Goal: Find specific page/section: Find specific page/section

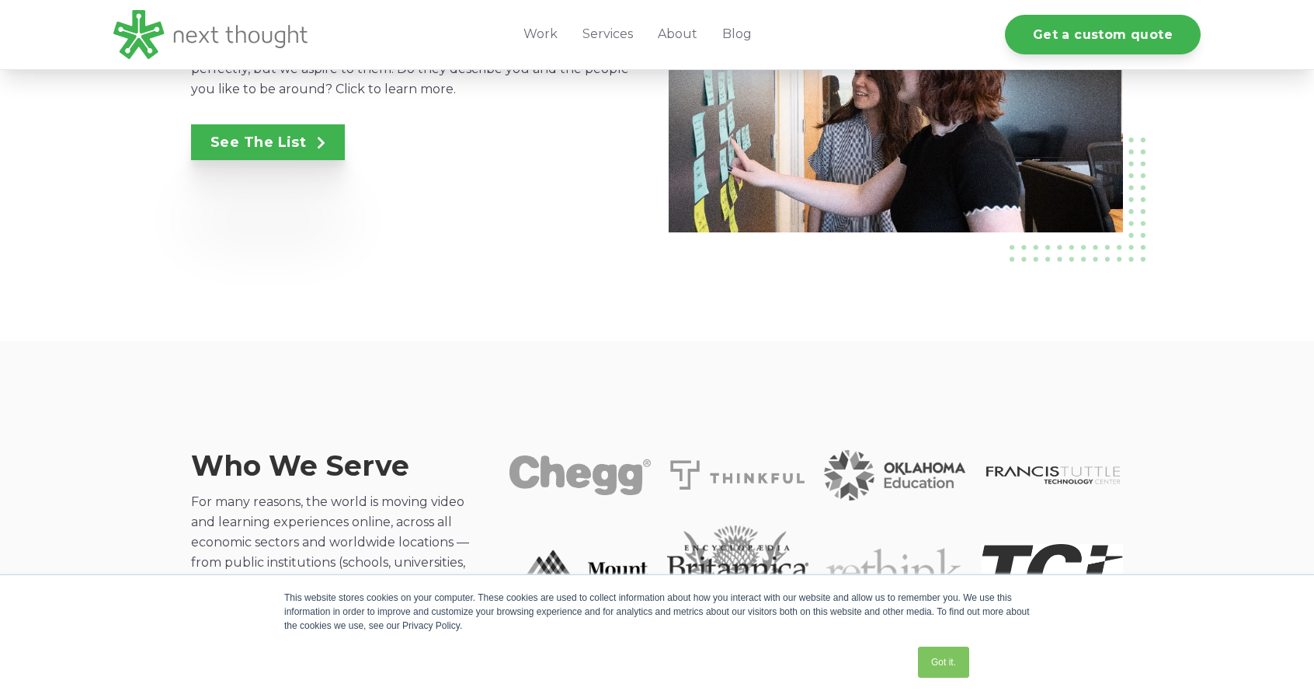
scroll to position [1317, 0]
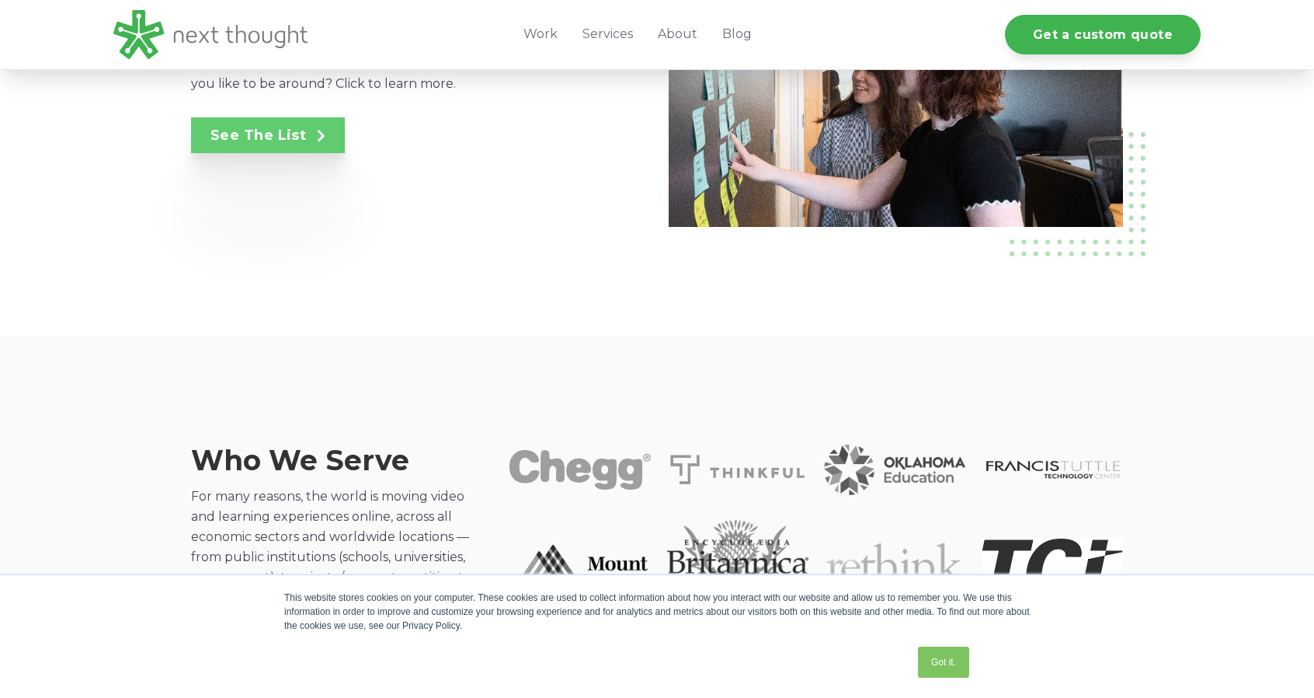
click at [311, 129] on span at bounding box center [315, 135] width 19 height 17
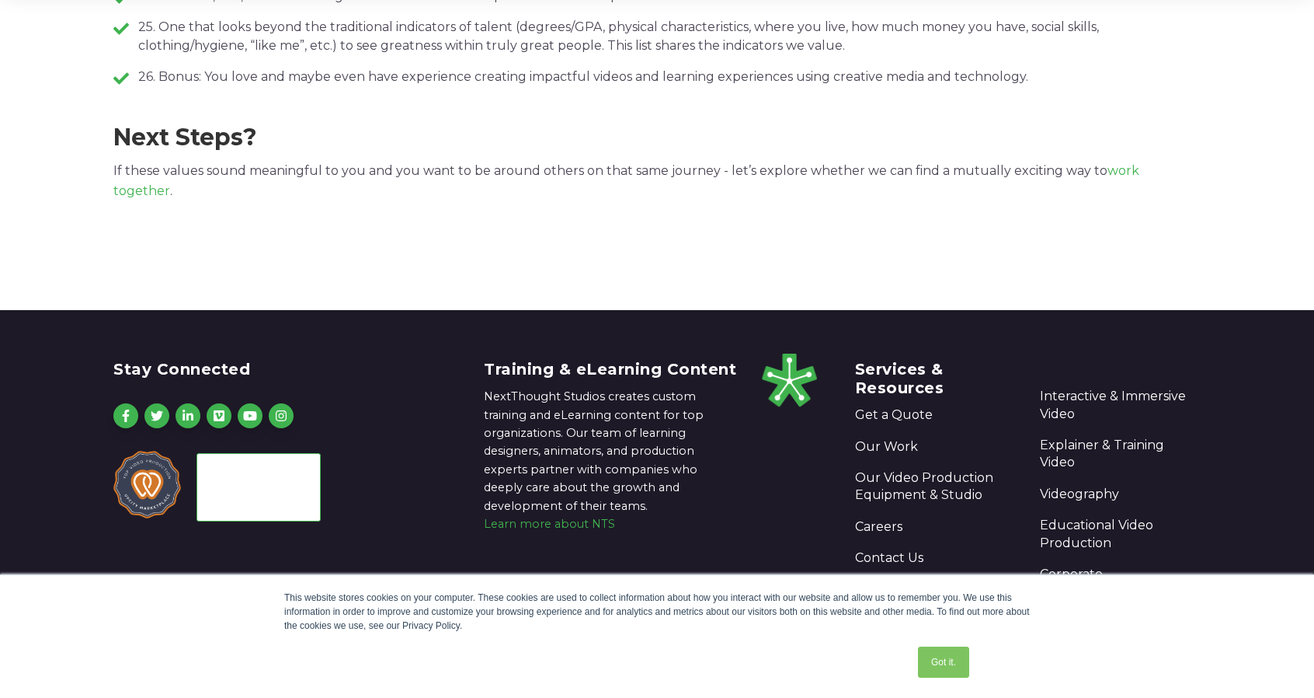
scroll to position [1458, 0]
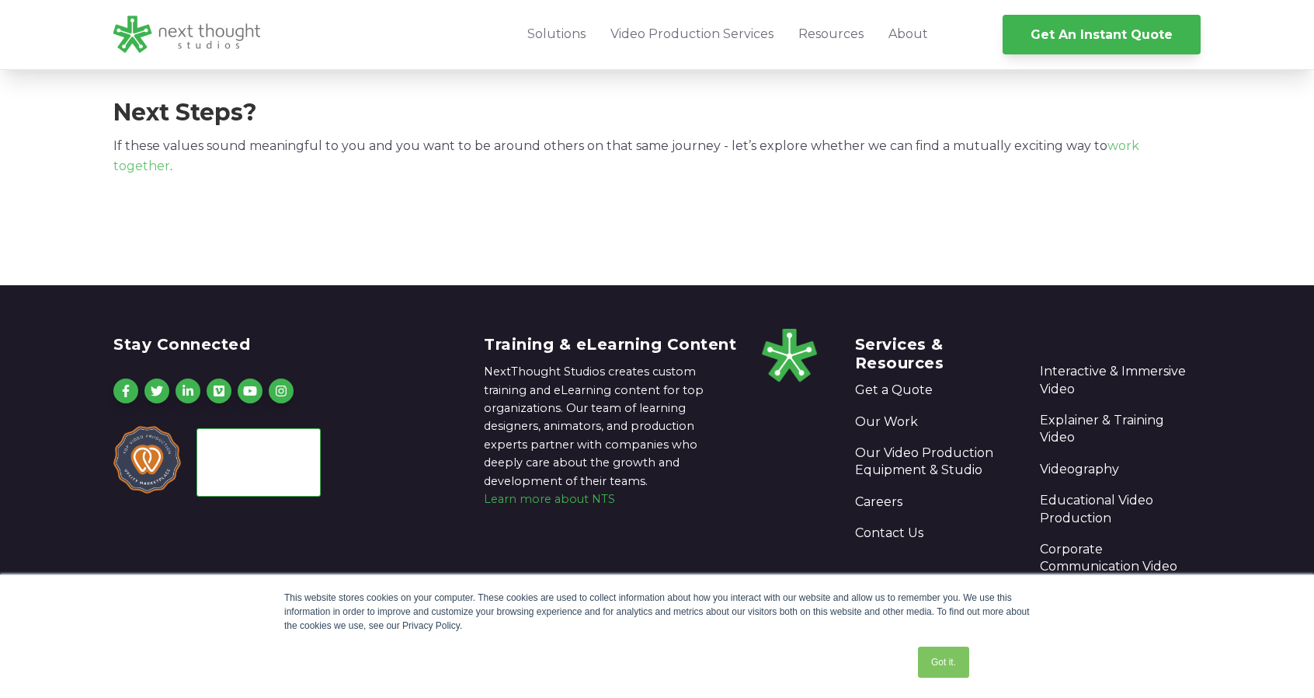
click at [1140, 148] on link "work together" at bounding box center [626, 155] width 1026 height 35
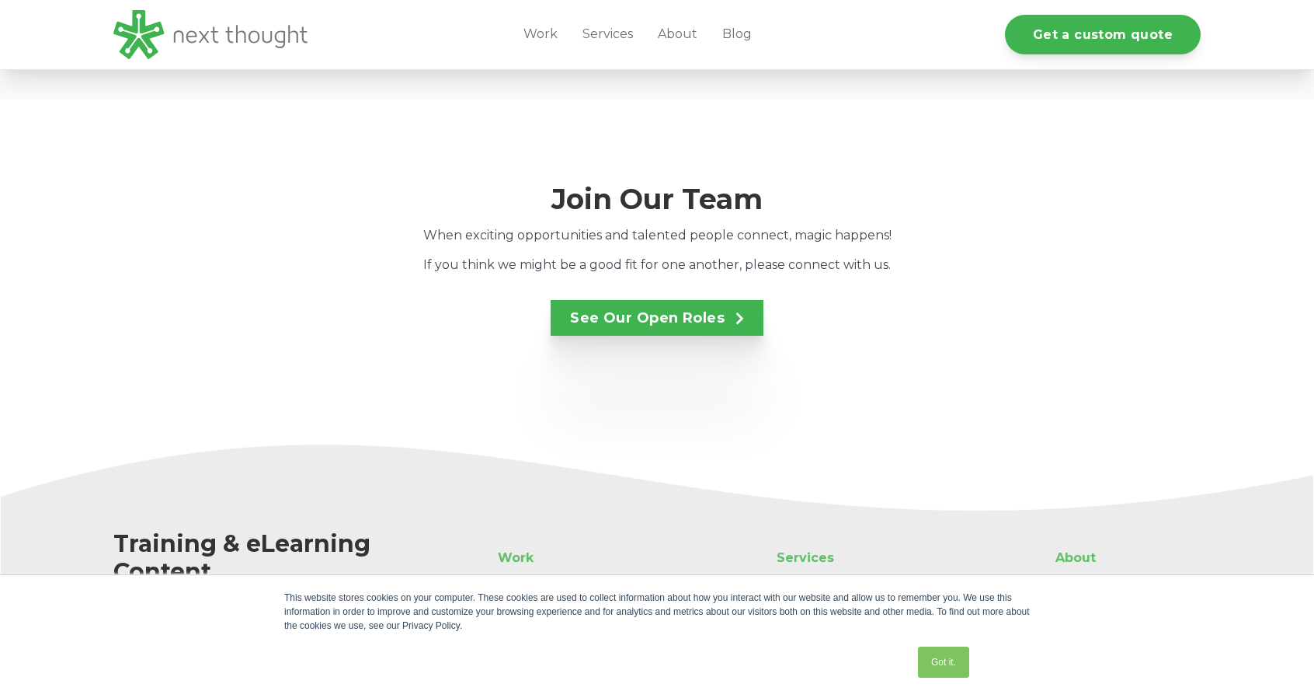
scroll to position [2869, 0]
click at [639, 304] on link "See Our Open Roles" at bounding box center [657, 316] width 213 height 36
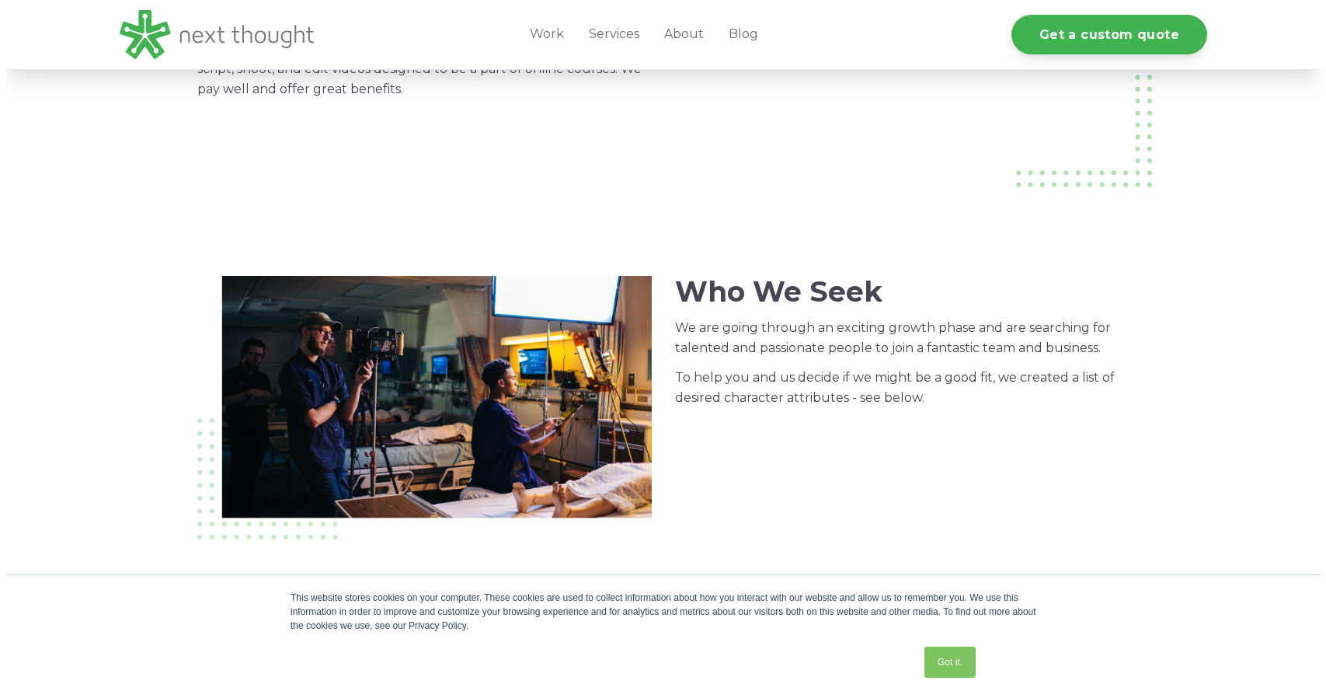
scroll to position [333, 0]
